Goal: Information Seeking & Learning: Learn about a topic

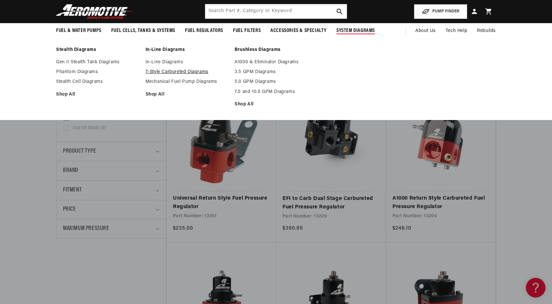
click at [186, 70] on link "T-Style Carbureted Diagrams" at bounding box center [186, 72] width 83 height 6
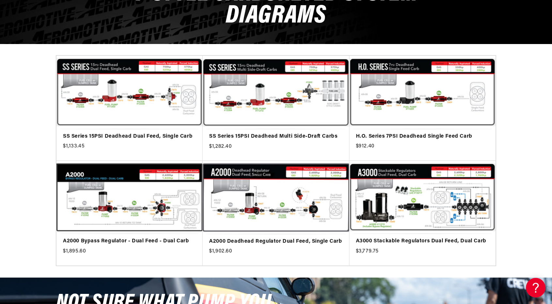
scroll to position [102, 0]
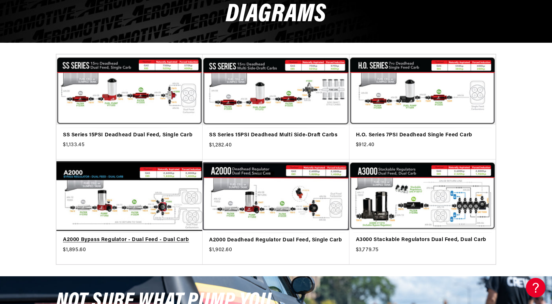
click at [137, 236] on link "A2000 Bypass Regulator - Dual Feed - Dual Carb" at bounding box center [129, 240] width 133 height 8
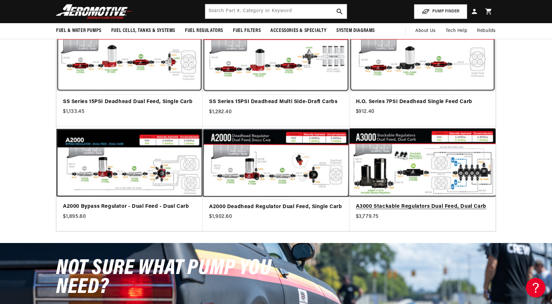
scroll to position [133, 0]
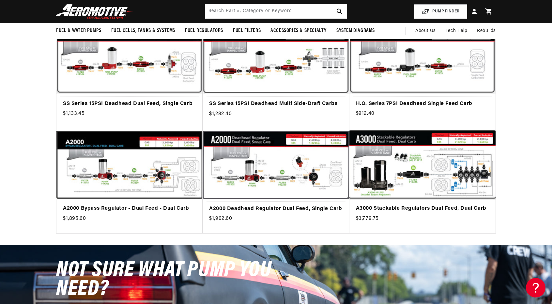
click at [430, 204] on link "A3000 Stackable Regulators Dual Feed, Dual Carb" at bounding box center [422, 208] width 133 height 8
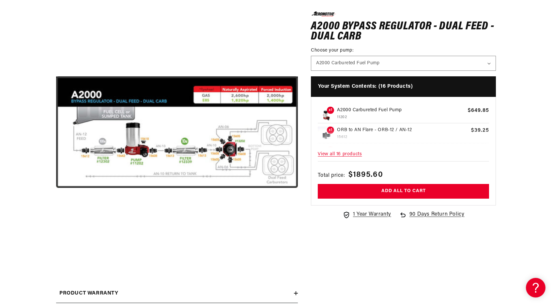
scroll to position [80, 0]
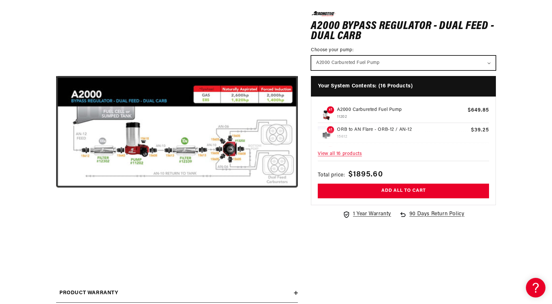
click at [438, 58] on select "A2000 Carbureted Fuel Pump" at bounding box center [403, 63] width 184 height 14
click at [438, 59] on select "A2000 Carbureted Fuel Pump" at bounding box center [403, 63] width 184 height 14
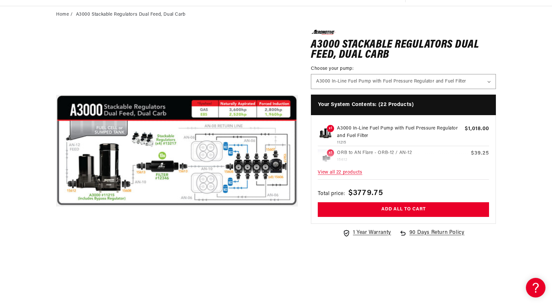
scroll to position [61, 0]
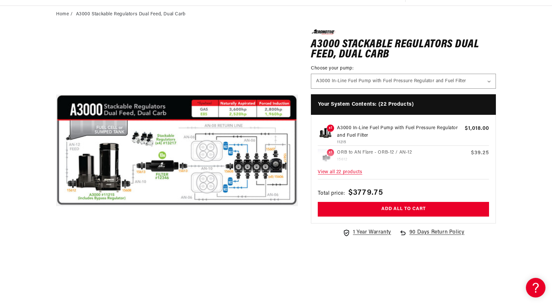
click at [340, 174] on span "View all 22 products" at bounding box center [403, 172] width 171 height 14
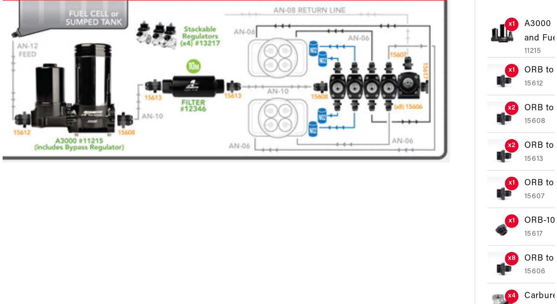
scroll to position [163, 0]
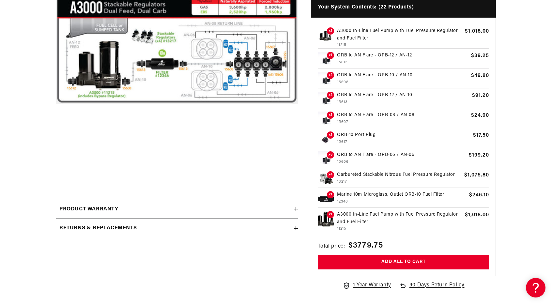
click at [56, 169] on button "Open media 1 in modal" at bounding box center [56, 169] width 0 height 0
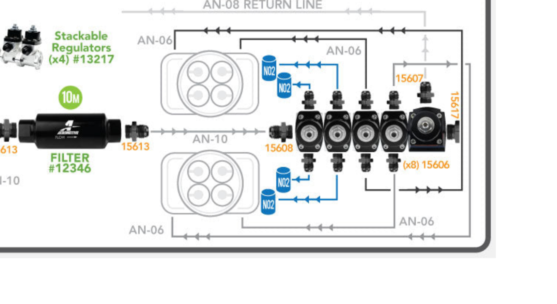
scroll to position [163, 0]
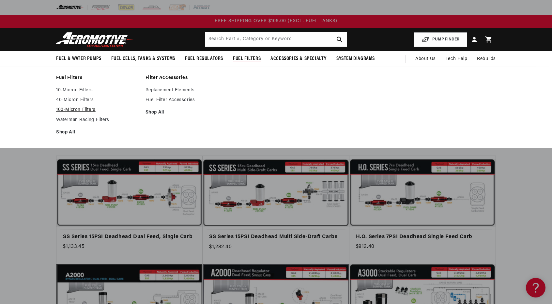
click at [93, 109] on link "100-Micron Filters" at bounding box center [97, 110] width 83 height 6
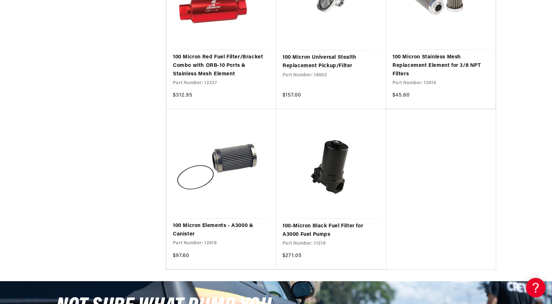
scroll to position [1076, 0]
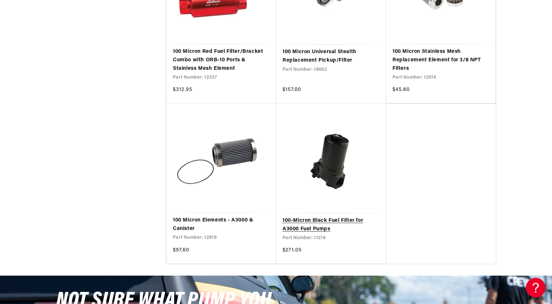
drag, startPoint x: 338, startPoint y: 220, endPoint x: 325, endPoint y: 217, distance: 13.5
click at [325, 217] on link "100-Micron Black Fuel Filter for A3000 Fuel Pumps" at bounding box center [330, 225] width 97 height 17
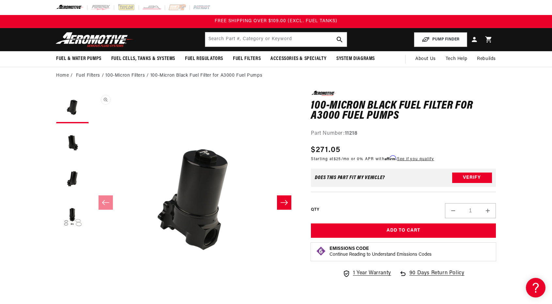
click at [92, 297] on button "Open media 1 in modal" at bounding box center [92, 297] width 0 height 0
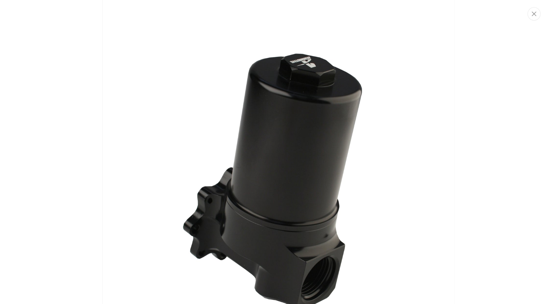
scroll to position [118, 0]
